Goal: Information Seeking & Learning: Compare options

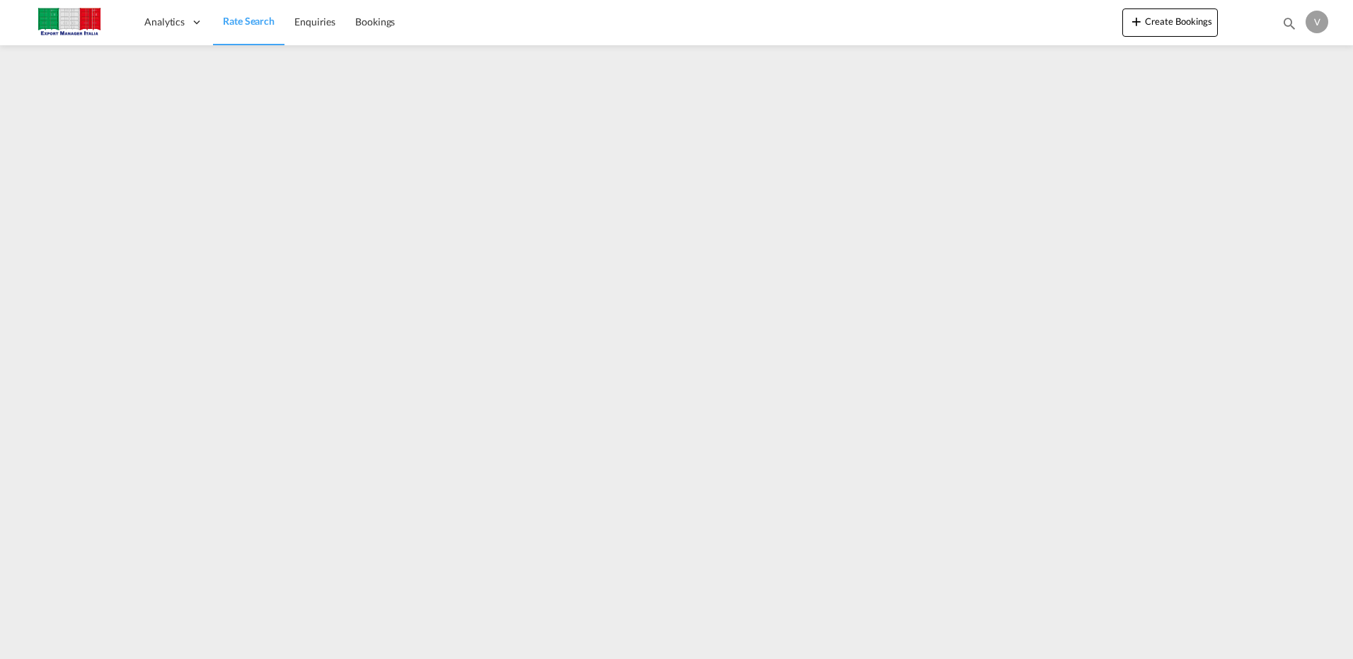
click at [242, 20] on span "Rate Search" at bounding box center [249, 21] width 52 height 12
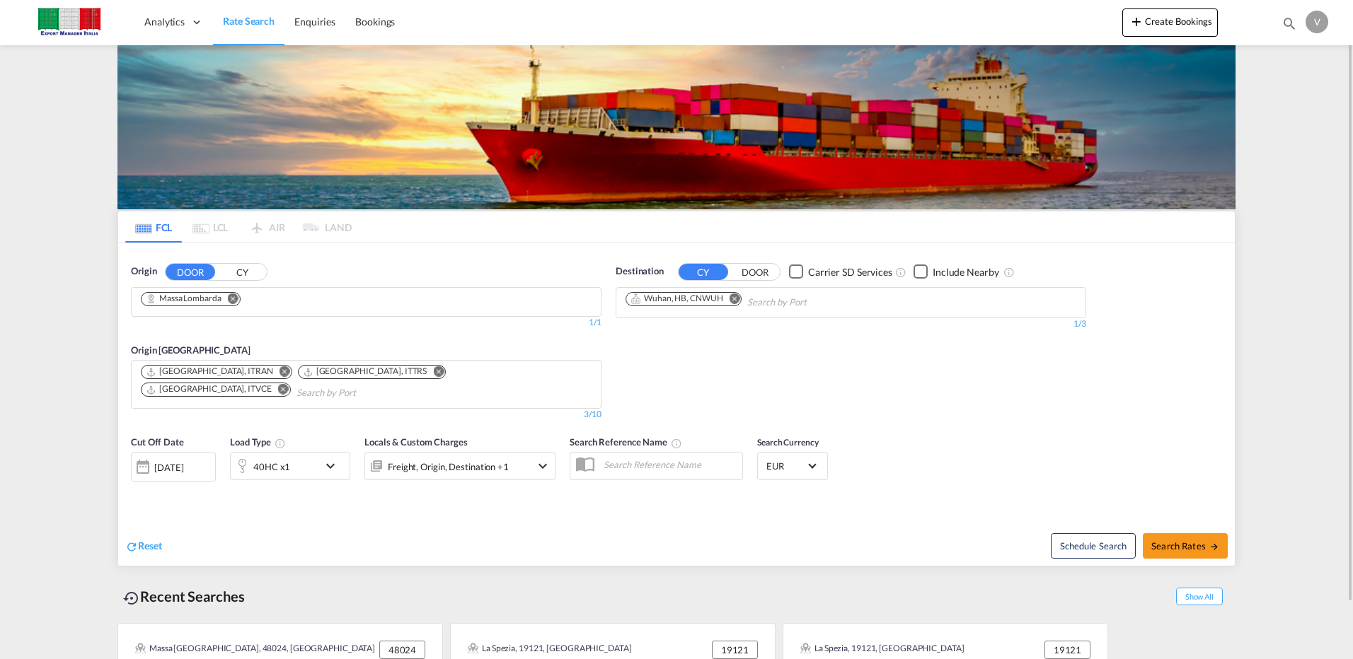
click at [335, 458] on md-icon "icon-chevron-down" at bounding box center [334, 466] width 24 height 17
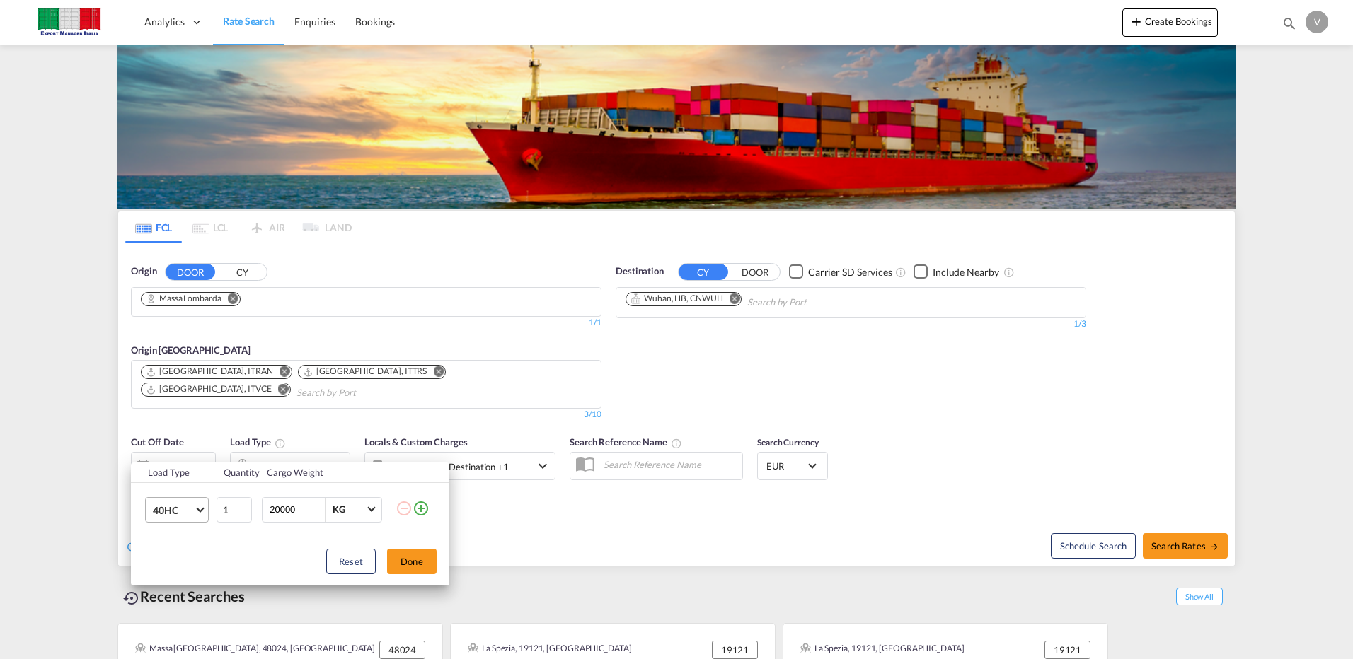
click at [204, 511] on md-select-value "40HC" at bounding box center [179, 510] width 57 height 24
click at [169, 437] on div "20GP" at bounding box center [165, 442] width 25 height 14
click at [403, 553] on button "Done" at bounding box center [412, 561] width 50 height 25
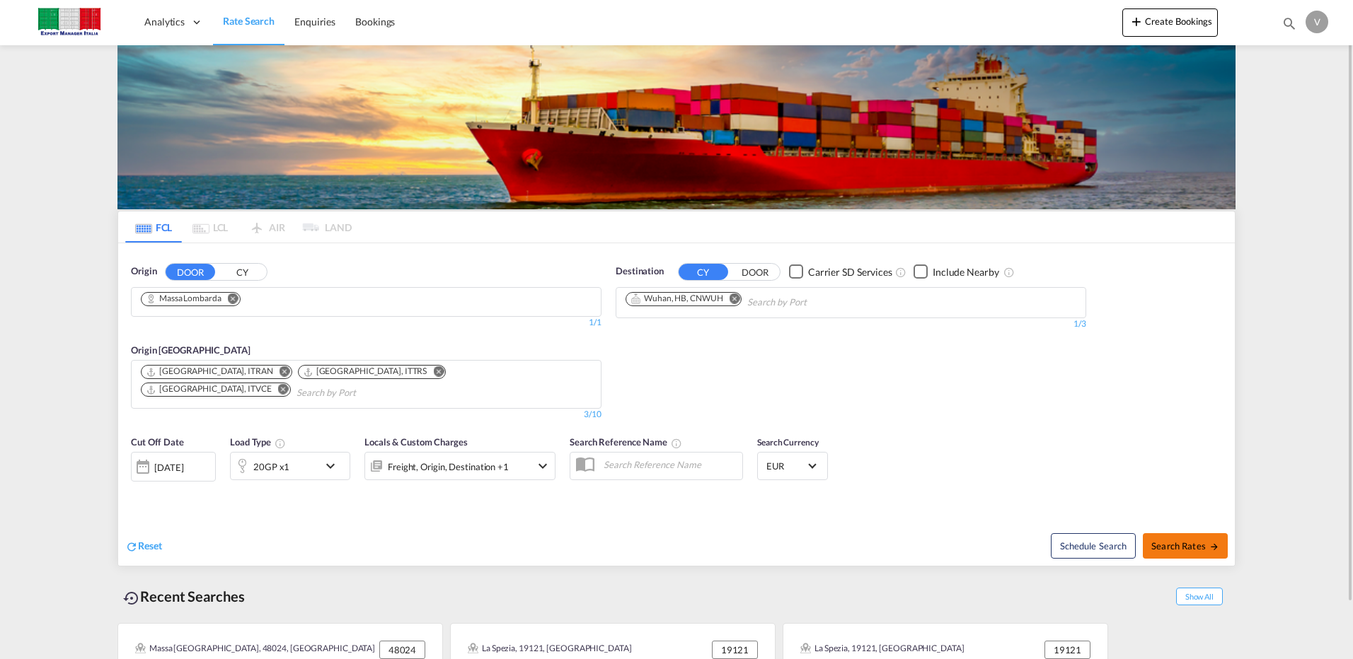
click at [1174, 539] on button "Search Rates" at bounding box center [1185, 545] width 85 height 25
type input "Massa Lombarda to CNWUH / [DATE]"
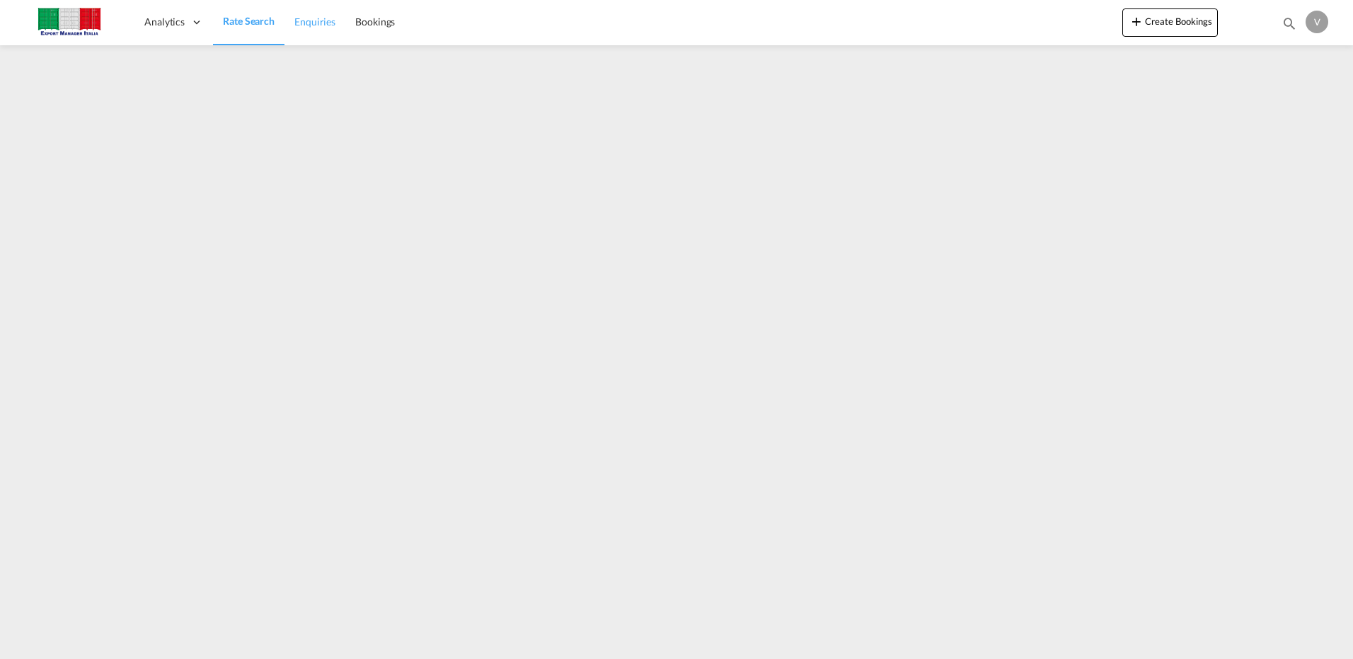
drag, startPoint x: 259, startPoint y: 22, endPoint x: 285, endPoint y: 21, distance: 26.2
click at [259, 22] on span "Rate Search" at bounding box center [249, 21] width 52 height 12
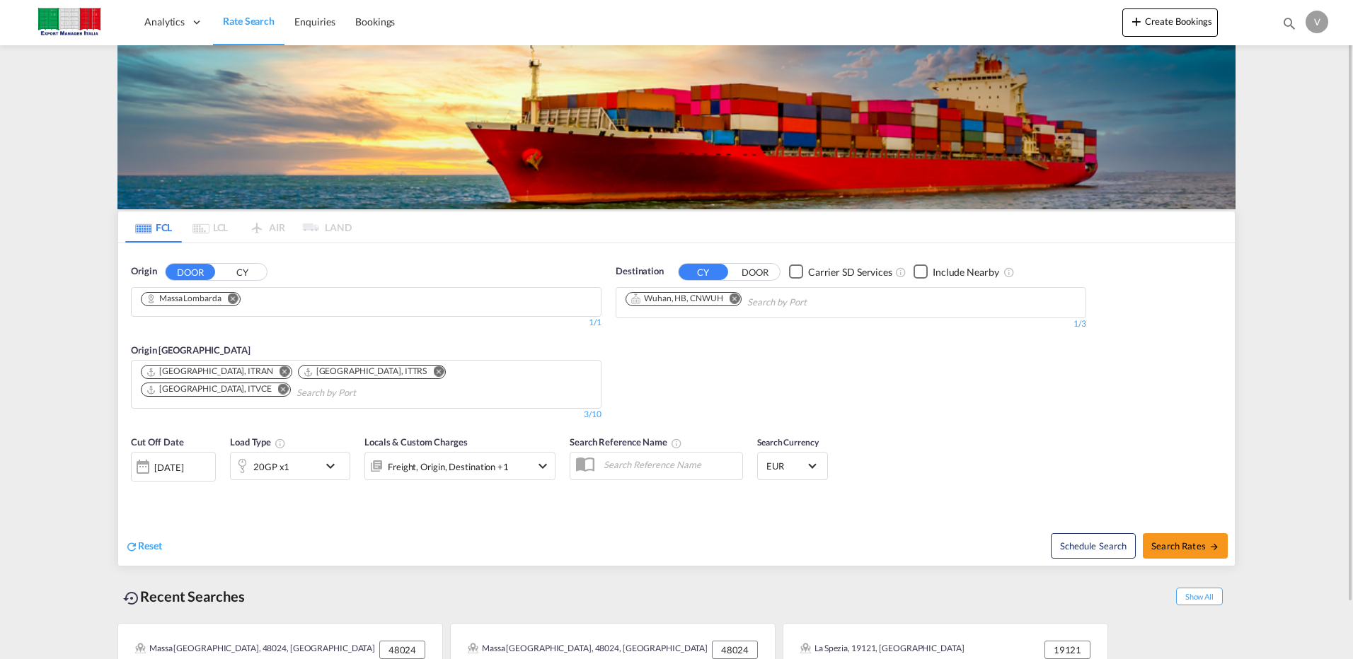
click at [236, 300] on md-icon "Remove" at bounding box center [233, 298] width 11 height 11
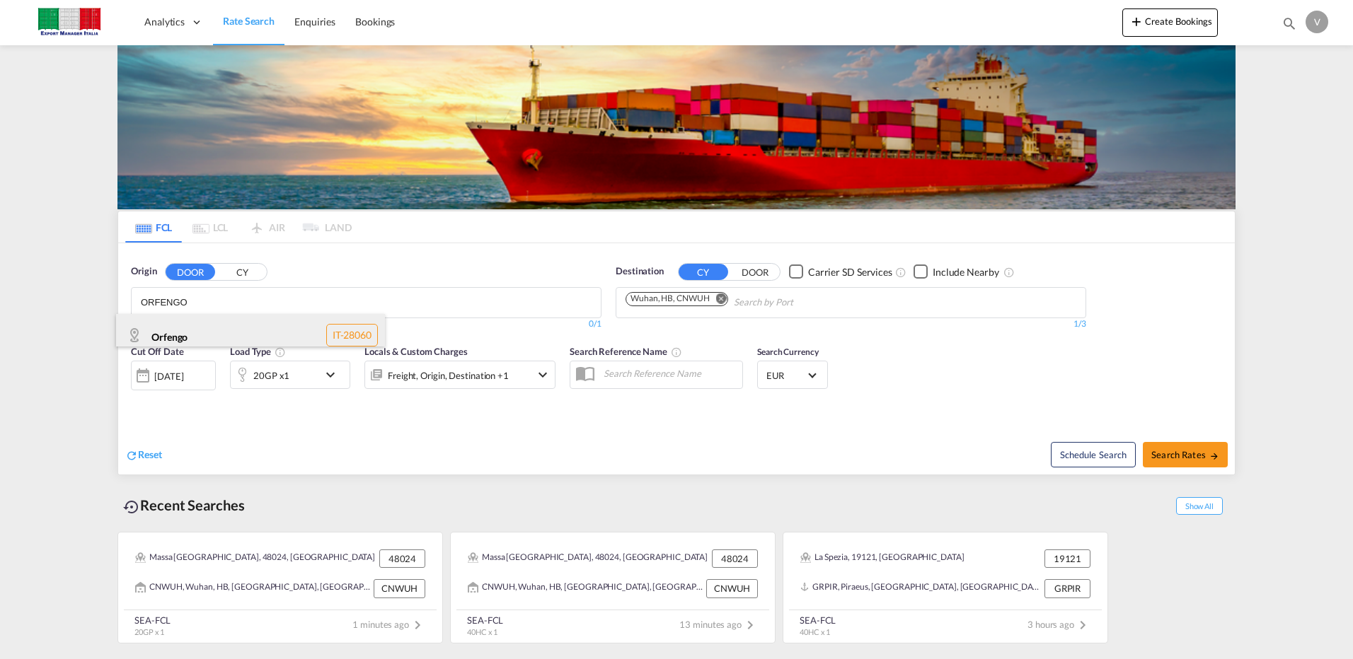
type input "ORFENGO"
click at [202, 337] on div "Orfengo IT-28060" at bounding box center [250, 335] width 269 height 42
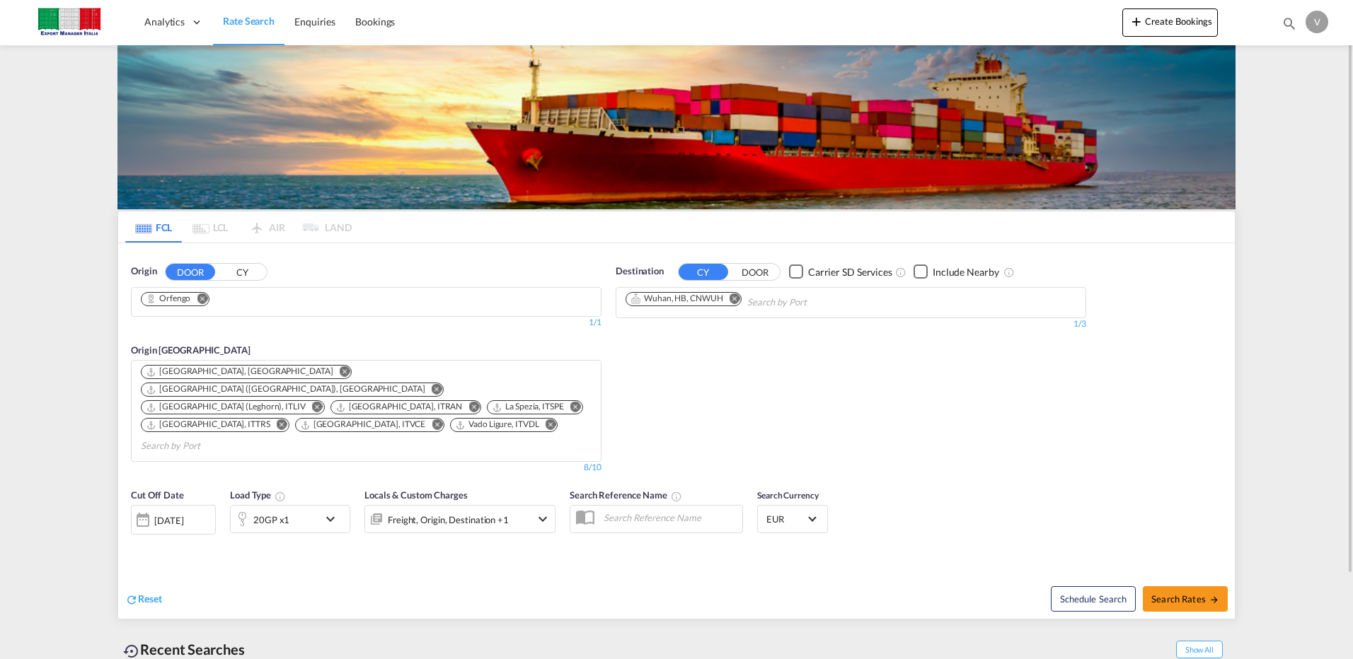
click at [736, 299] on md-icon "Remove" at bounding box center [734, 298] width 11 height 11
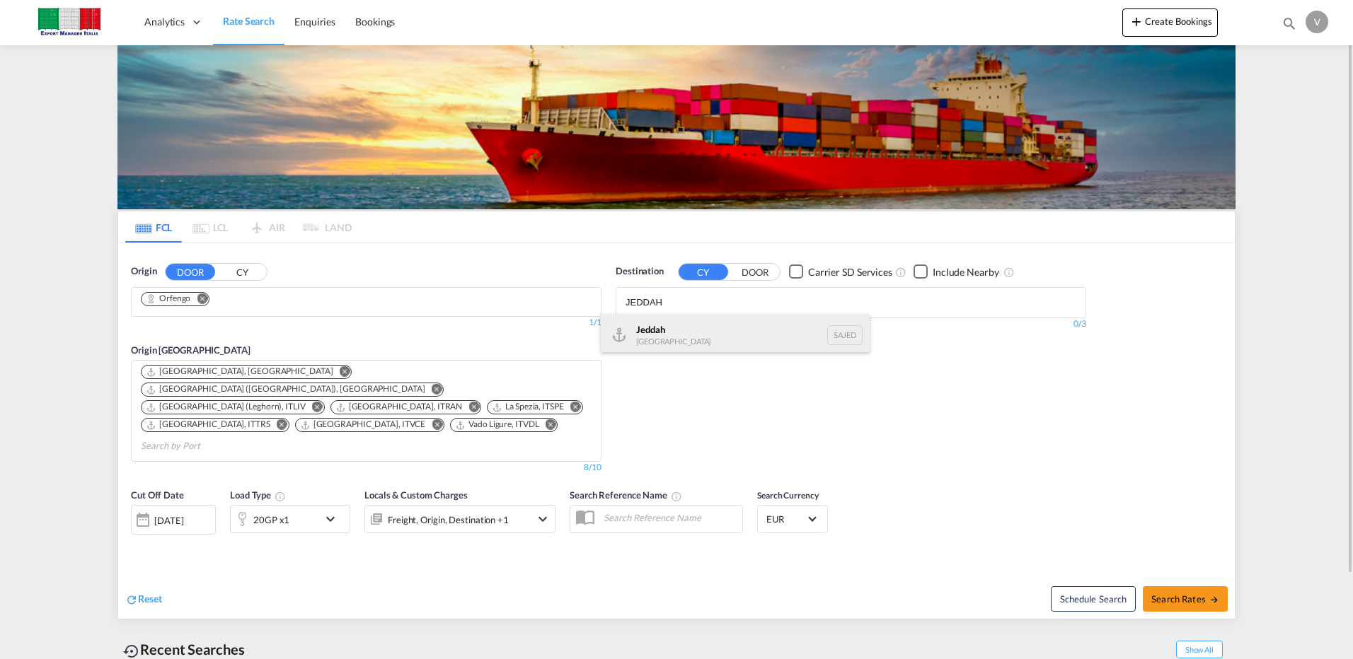
type input "JEDDAH"
click at [657, 337] on div "Jeddah [GEOGRAPHIC_DATA] SAJED" at bounding box center [735, 335] width 269 height 42
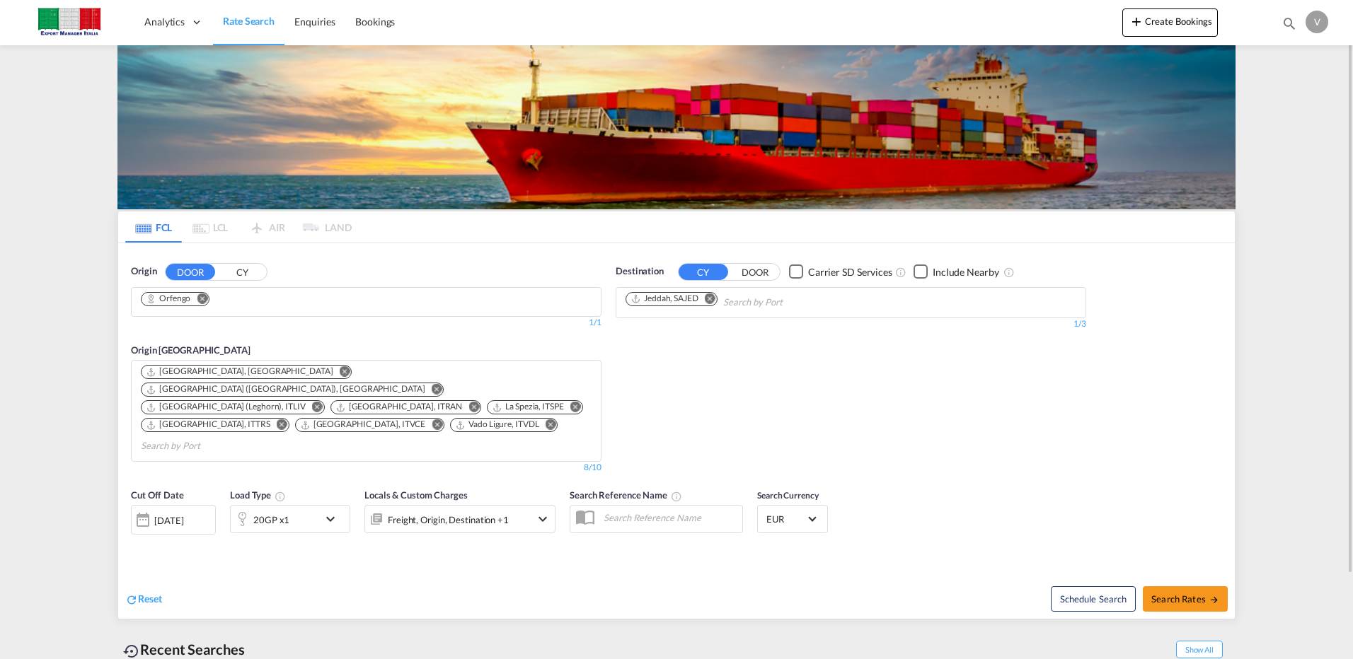
click at [340, 369] on md-icon "Remove" at bounding box center [345, 371] width 11 height 11
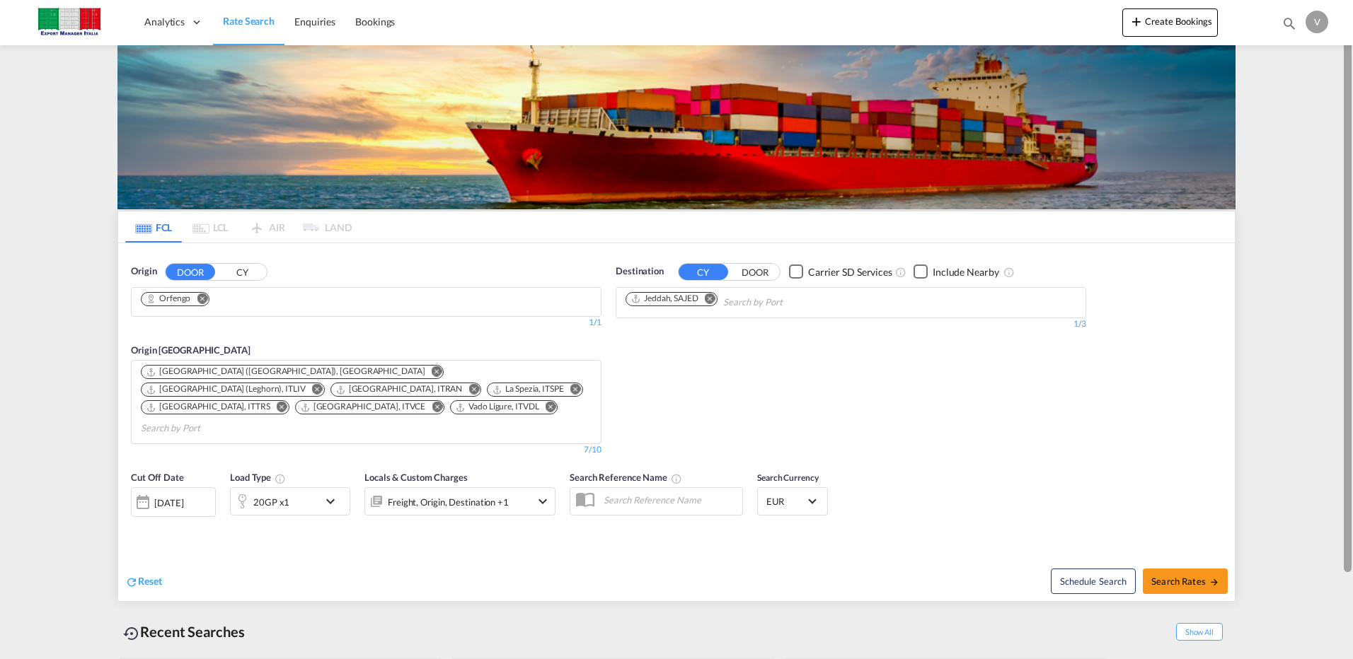
click at [1346, 238] on div at bounding box center [1348, 288] width 8 height 570
click at [330, 493] on md-icon "icon-chevron-down" at bounding box center [334, 501] width 24 height 17
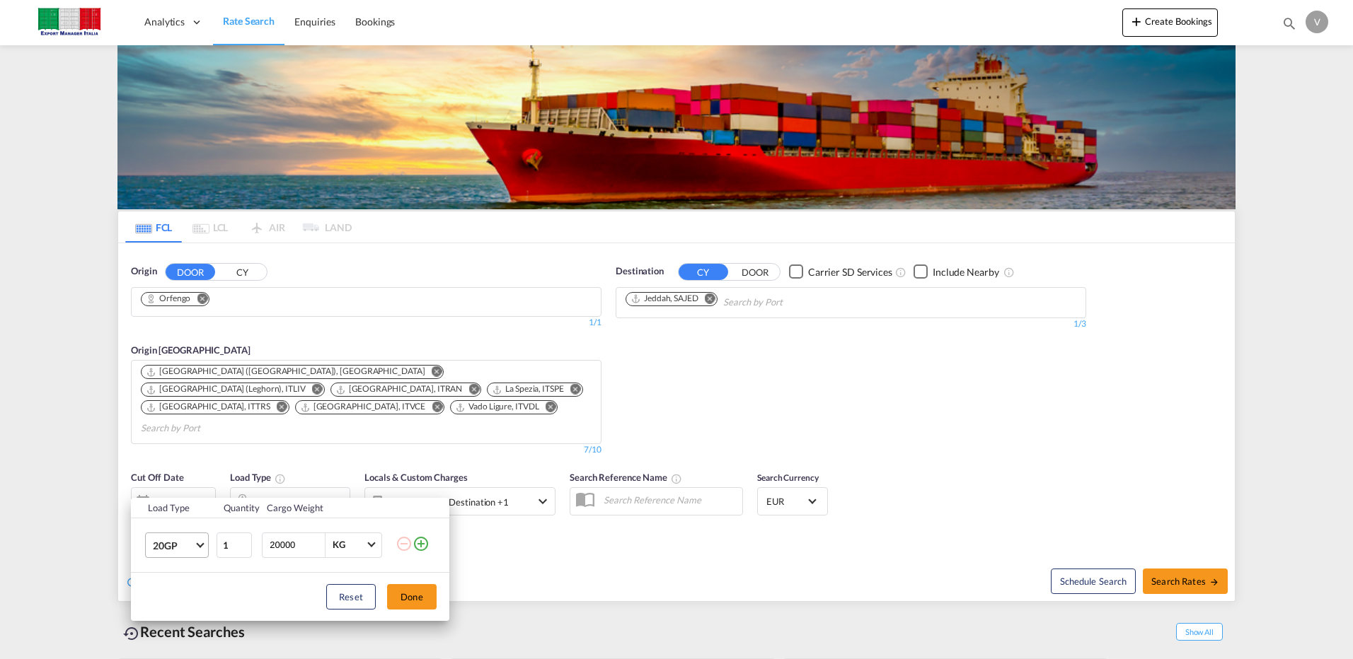
click at [200, 545] on span "Choose: \a20GP" at bounding box center [200, 544] width 8 height 8
click at [174, 557] on div "40HC" at bounding box center [166, 557] width 26 height 14
click at [405, 593] on button "Done" at bounding box center [412, 596] width 50 height 25
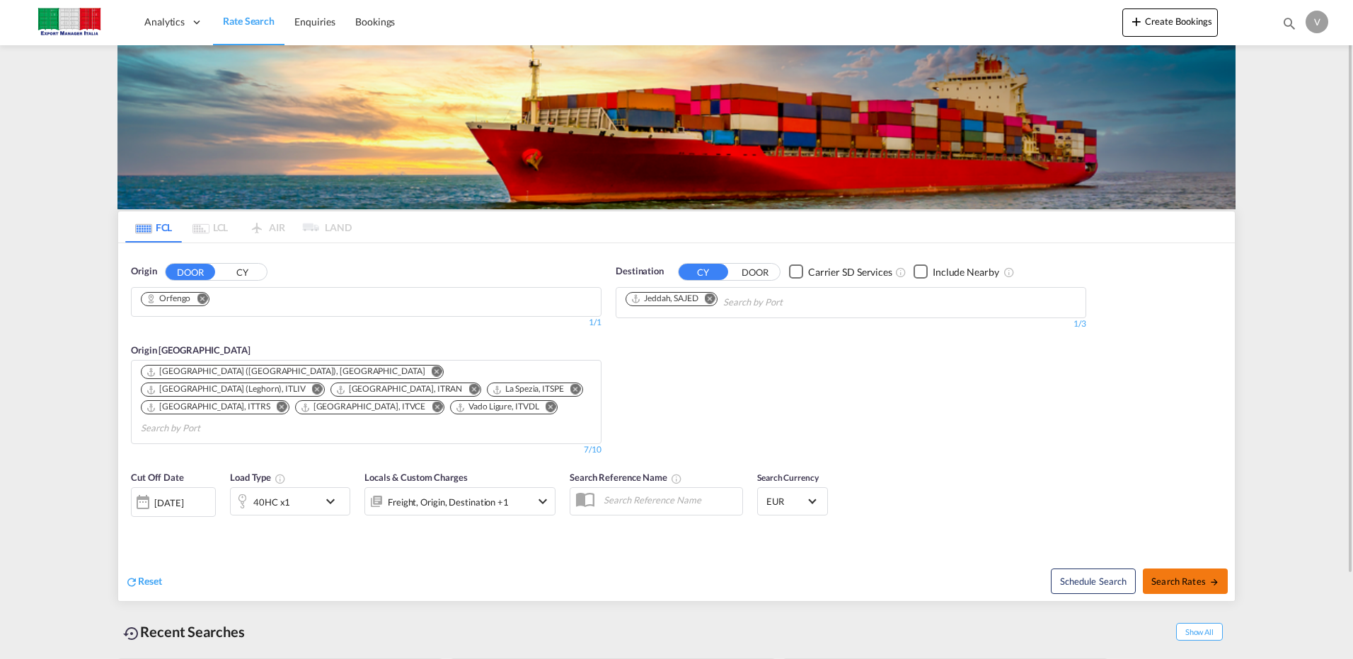
click at [1194, 569] on button "Search Rates" at bounding box center [1185, 581] width 85 height 25
type input "Orfengo to SAJED / [DATE]"
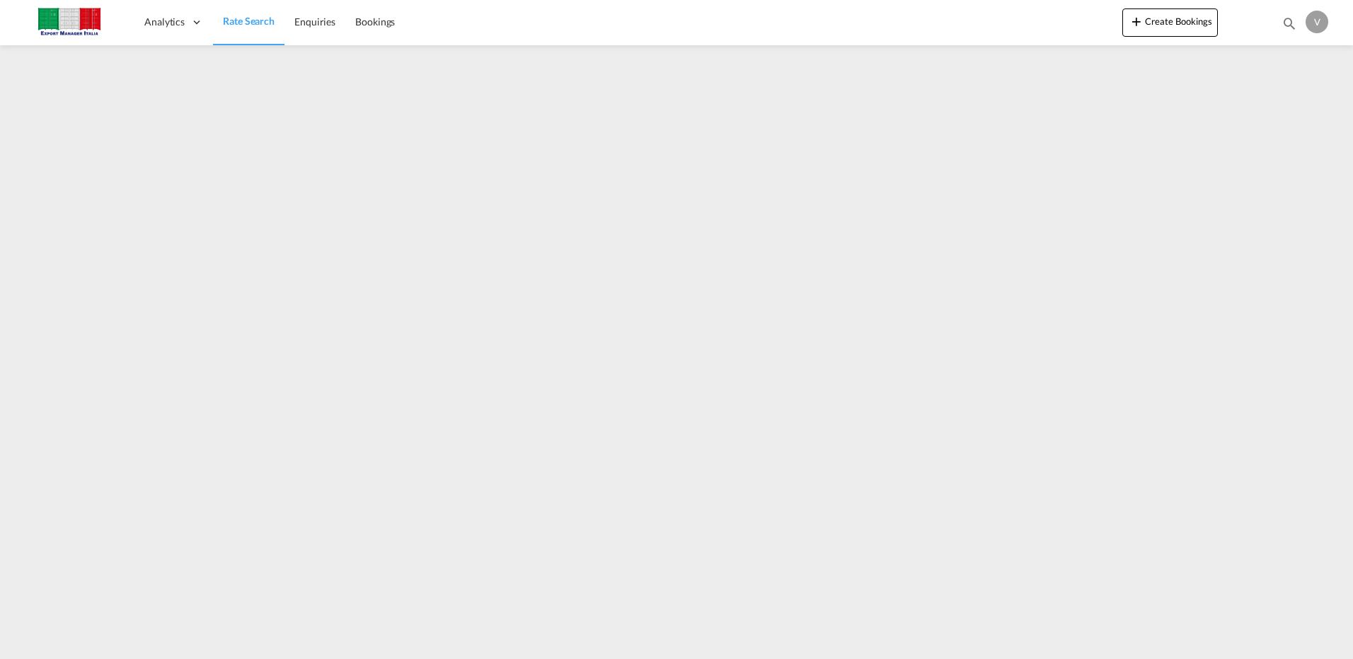
click at [254, 25] on span "Rate Search" at bounding box center [249, 21] width 52 height 12
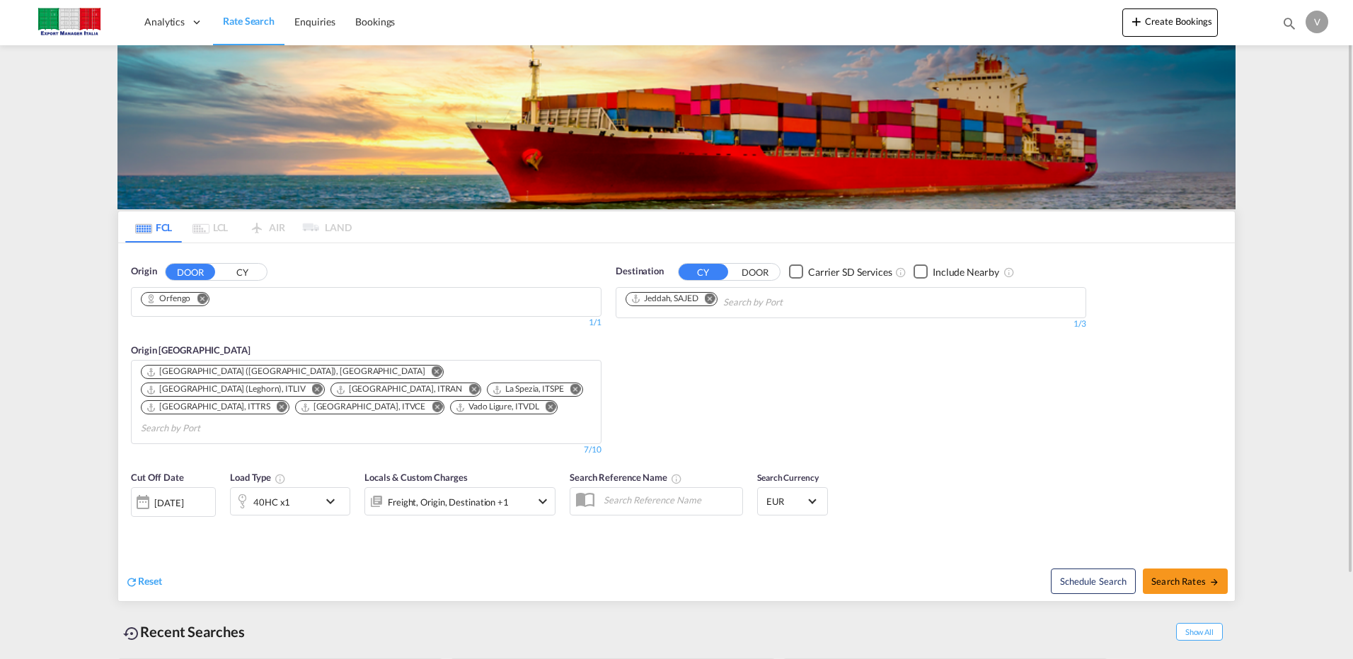
click at [204, 299] on md-icon "Remove" at bounding box center [202, 298] width 11 height 11
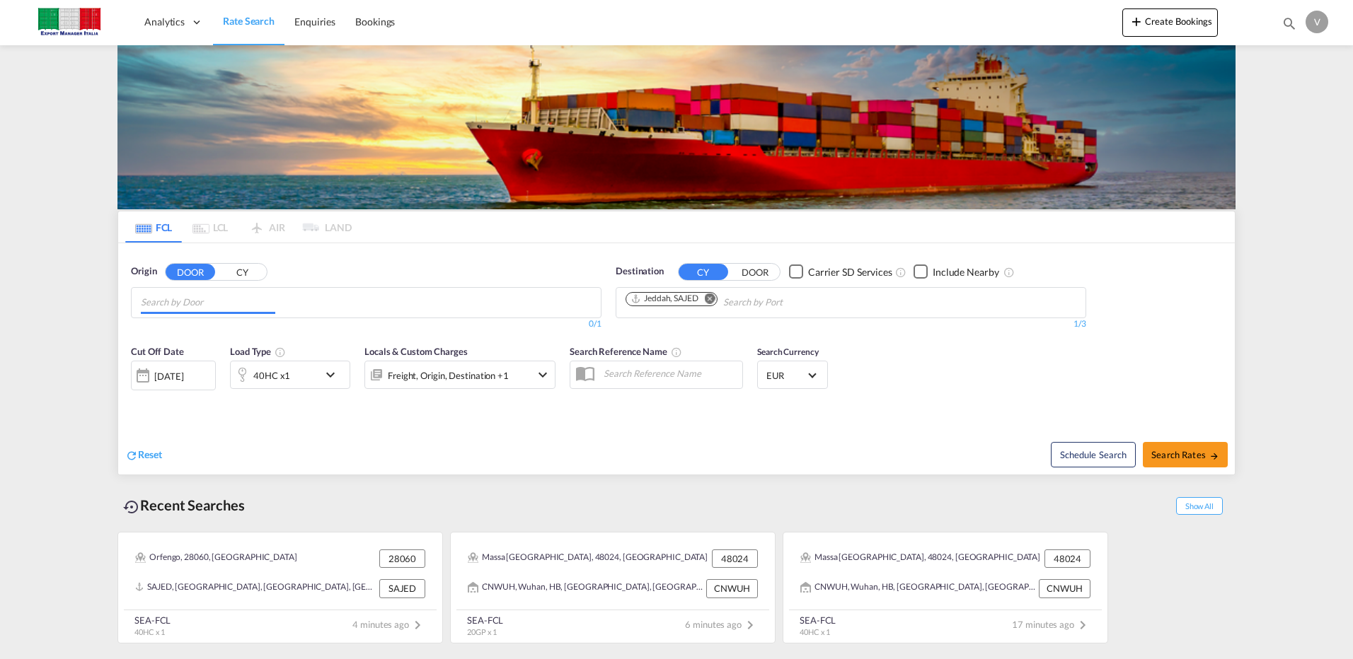
click at [289, 311] on md-chips at bounding box center [366, 303] width 469 height 30
type input "SANTARC"
click at [253, 333] on div "[GEOGRAPHIC_DATA][PERSON_NAME] IT-47822" at bounding box center [250, 335] width 269 height 42
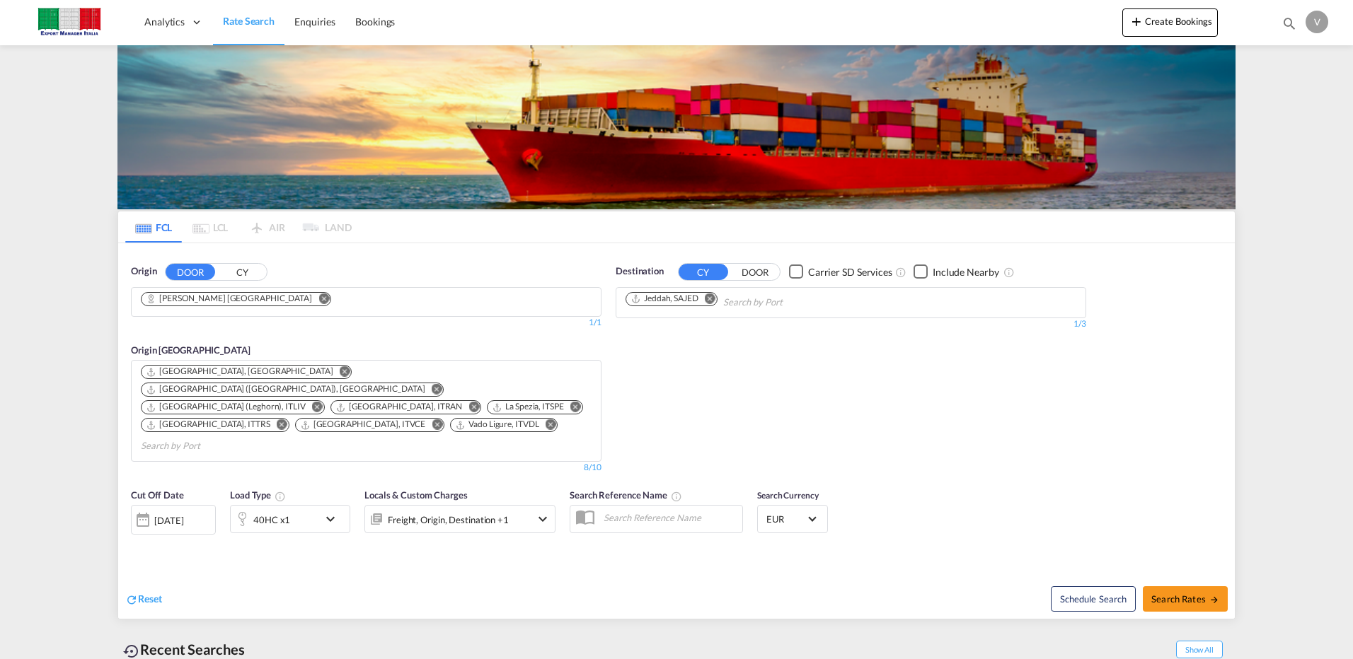
click at [711, 299] on md-icon "Remove" at bounding box center [710, 298] width 11 height 11
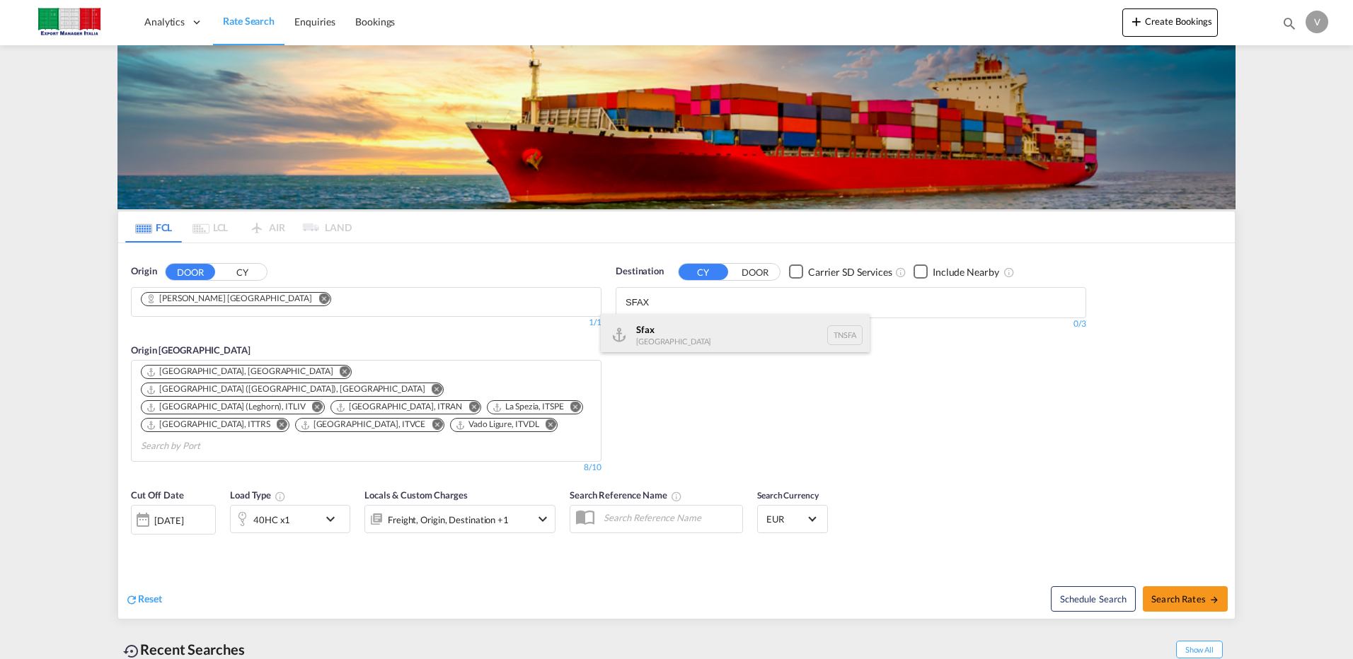
type input "SFAX"
click at [659, 337] on div "Sfax [GEOGRAPHIC_DATA] TNSFA" at bounding box center [735, 335] width 269 height 42
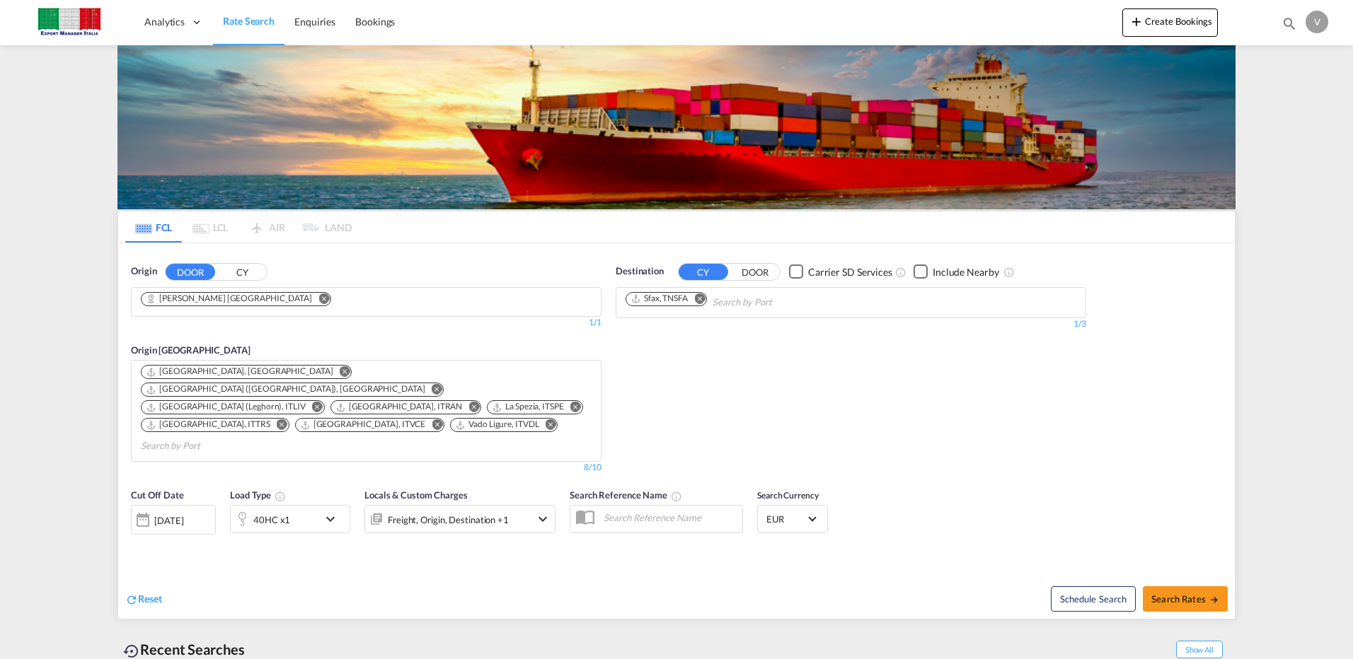
click at [1190, 594] on span "Search Rates" at bounding box center [1185, 599] width 68 height 11
type input "[PERSON_NAME][GEOGRAPHIC_DATA] to TNSFA / [DATE]"
